Goal: Information Seeking & Learning: Find specific fact

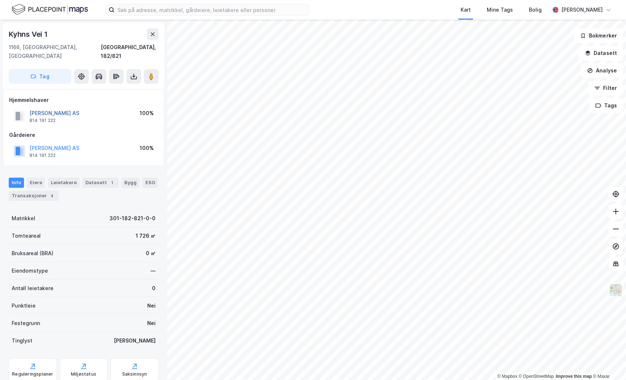
click at [0, 0] on button "[PERSON_NAME] AS" at bounding box center [0, 0] width 0 height 0
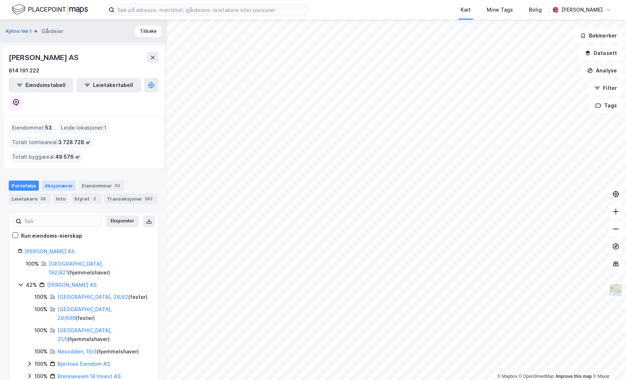
click at [56, 180] on div "Aksjonærer" at bounding box center [59, 185] width 34 height 10
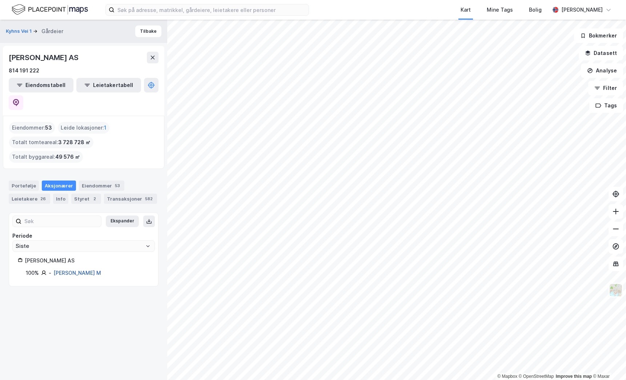
click at [89, 269] on link "[PERSON_NAME] M" at bounding box center [77, 272] width 48 height 6
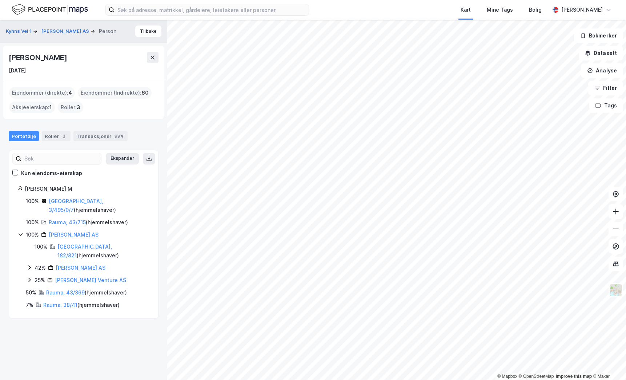
drag, startPoint x: 10, startPoint y: 57, endPoint x: 106, endPoint y: 59, distance: 96.0
click at [68, 59] on div "[PERSON_NAME]" at bounding box center [39, 58] width 60 height 12
copy div "[PERSON_NAME]"
